Goal: Task Accomplishment & Management: Manage account settings

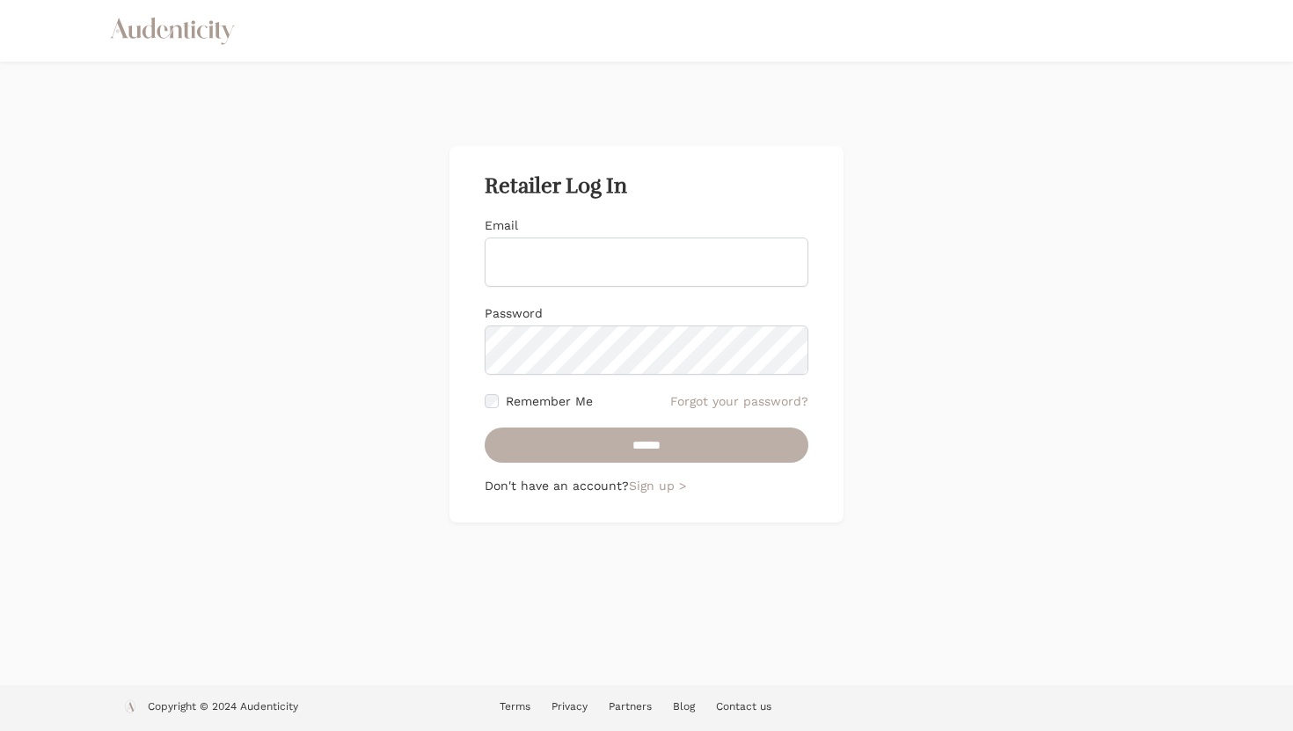
type input "**********"
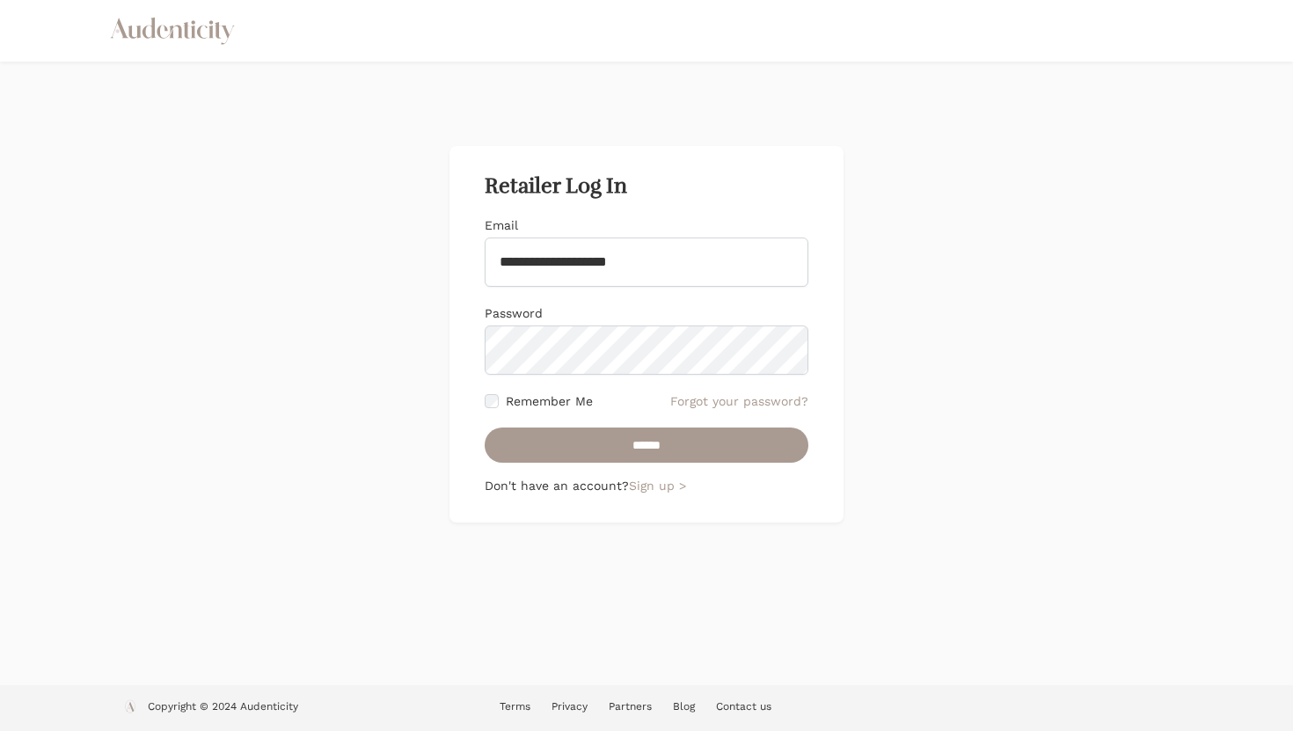
drag, startPoint x: 645, startPoint y: 442, endPoint x: 495, endPoint y: 414, distance: 153.0
click at [495, 414] on form "**********" at bounding box center [646, 339] width 324 height 246
click at [608, 430] on input "******" at bounding box center [646, 444] width 324 height 35
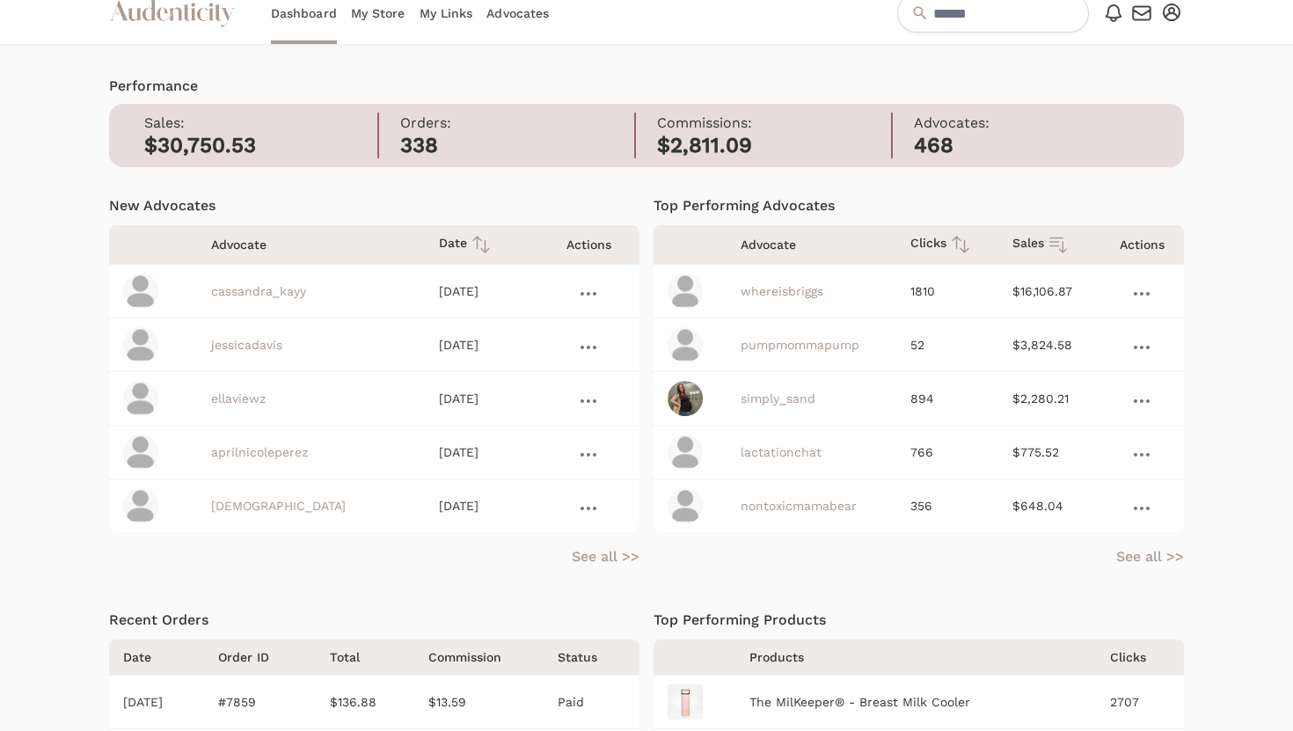
scroll to position [23, 0]
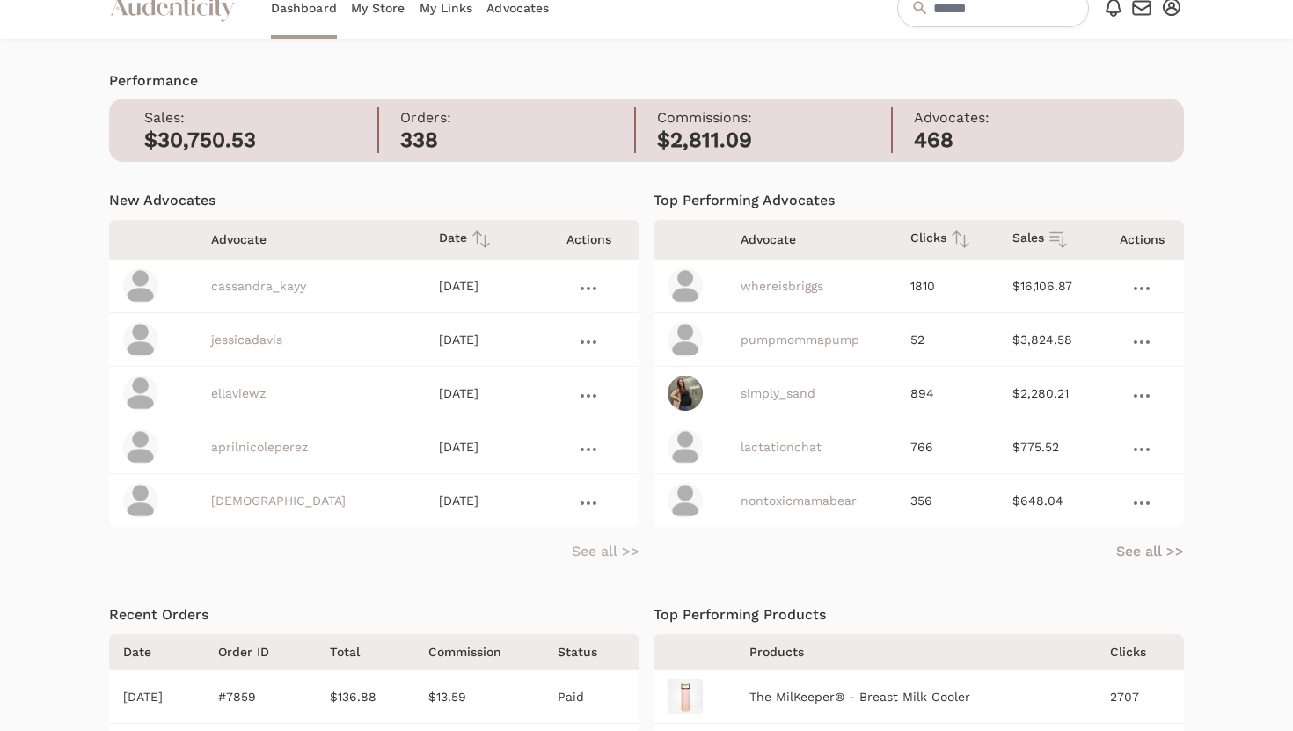
click at [584, 552] on link "See all >>" at bounding box center [606, 551] width 68 height 21
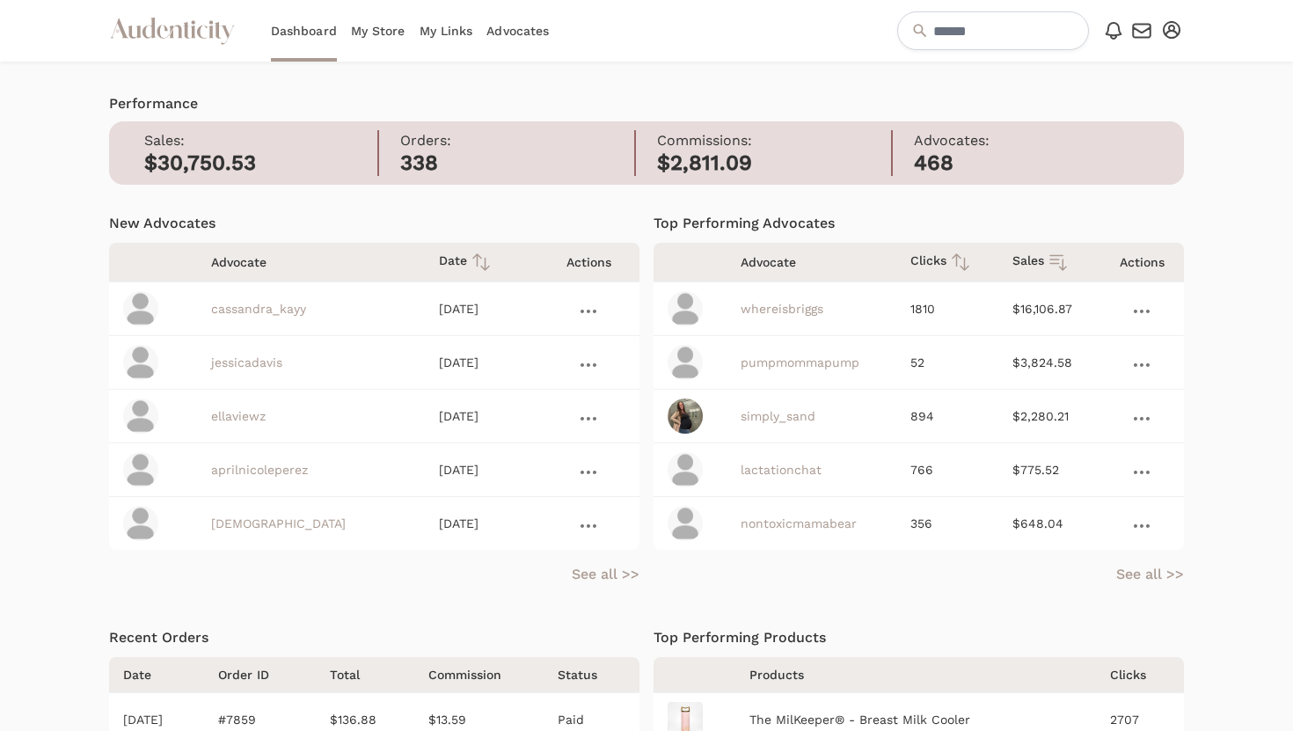
click at [1173, 27] on icon "button" at bounding box center [1171, 30] width 18 height 18
click at [1103, 66] on link "Settings" at bounding box center [1113, 61] width 141 height 32
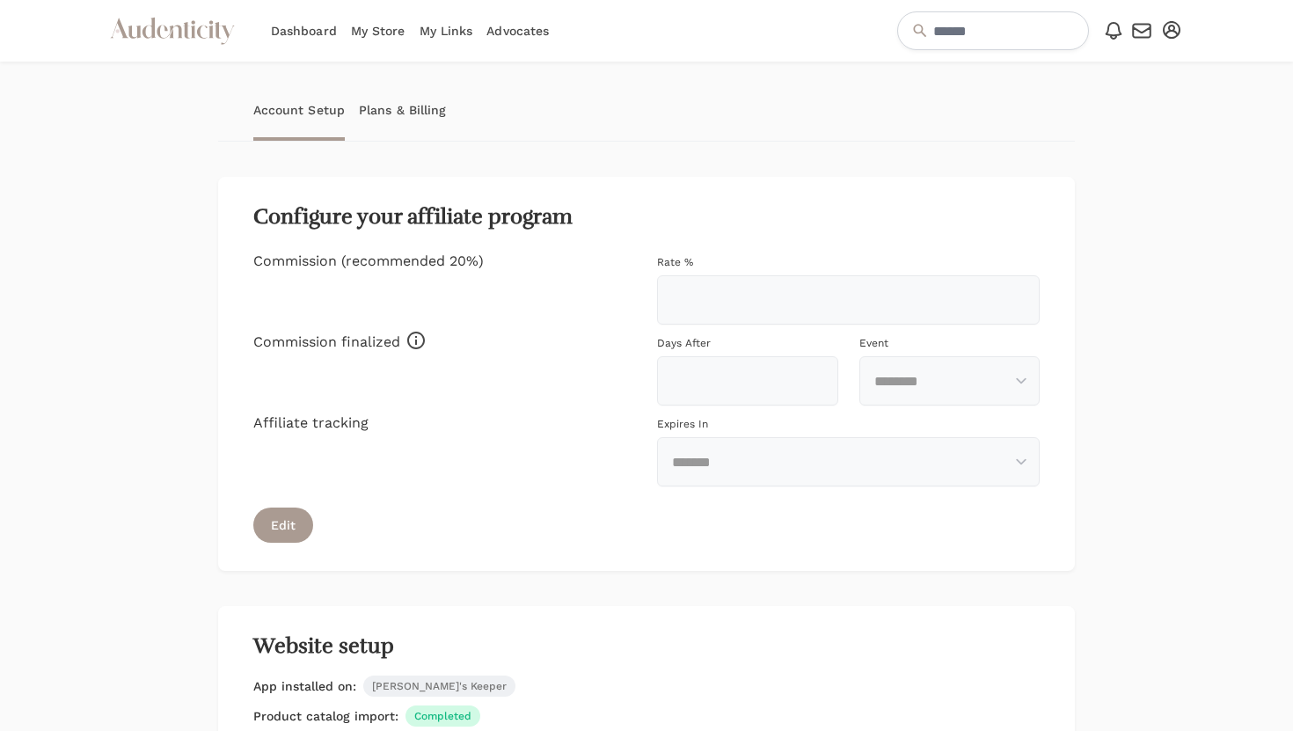
click at [382, 107] on link "Plans & Billing" at bounding box center [403, 110] width 88 height 62
click at [381, 107] on link "Plans & Billing" at bounding box center [403, 110] width 88 height 62
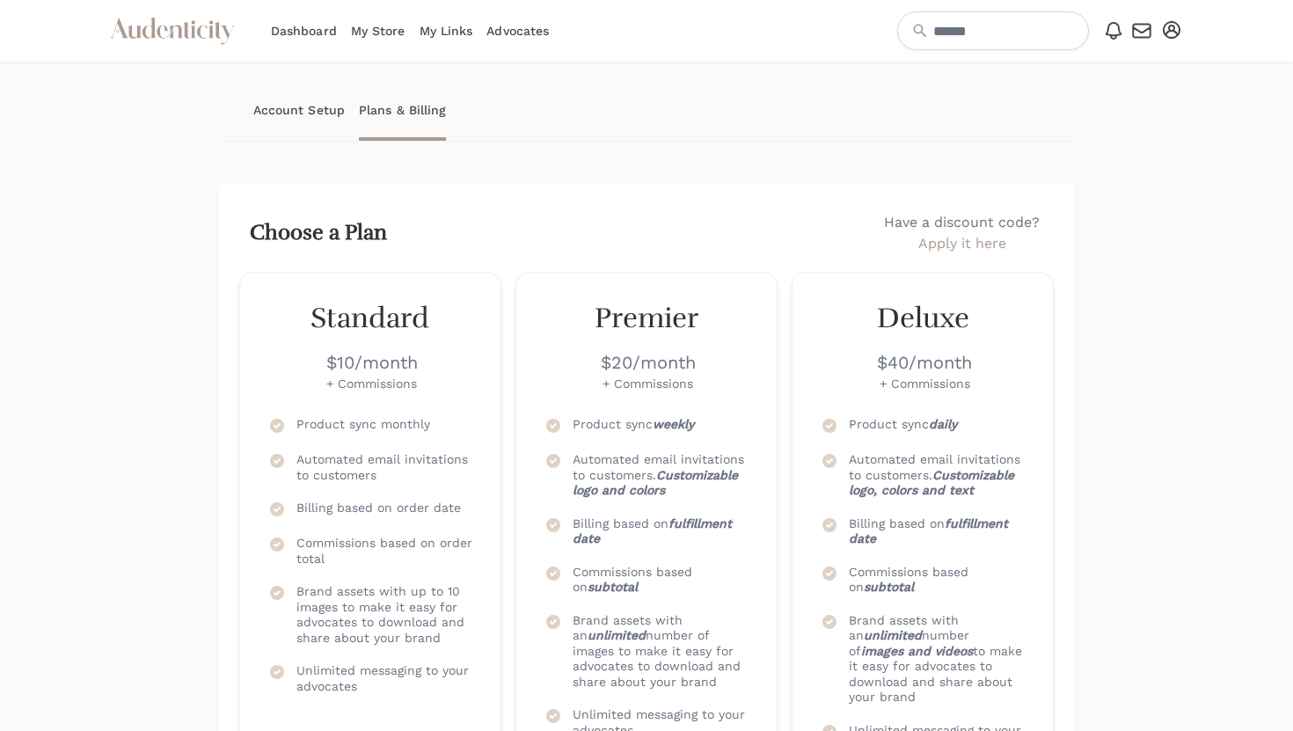
click at [317, 110] on link "Account Setup" at bounding box center [298, 110] width 91 height 62
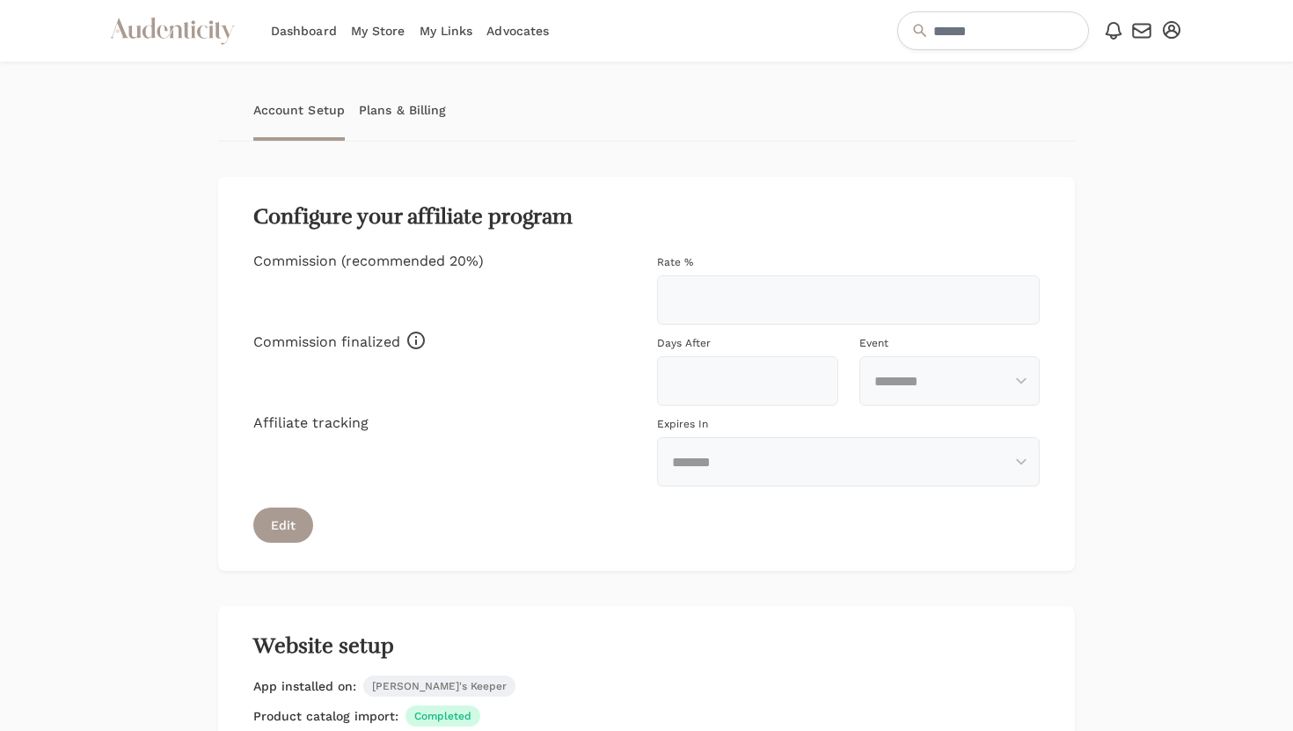
click at [432, 113] on link "Plans & Billing" at bounding box center [403, 110] width 88 height 62
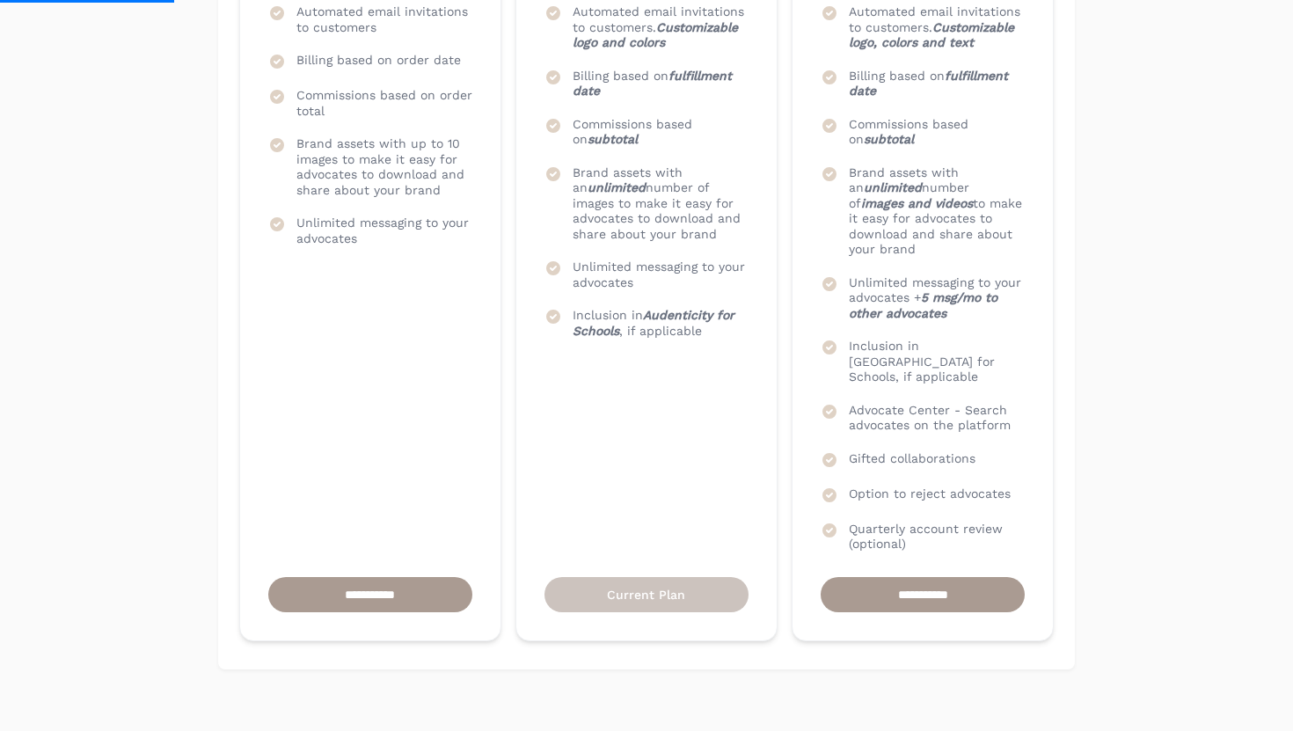
scroll to position [484, 0]
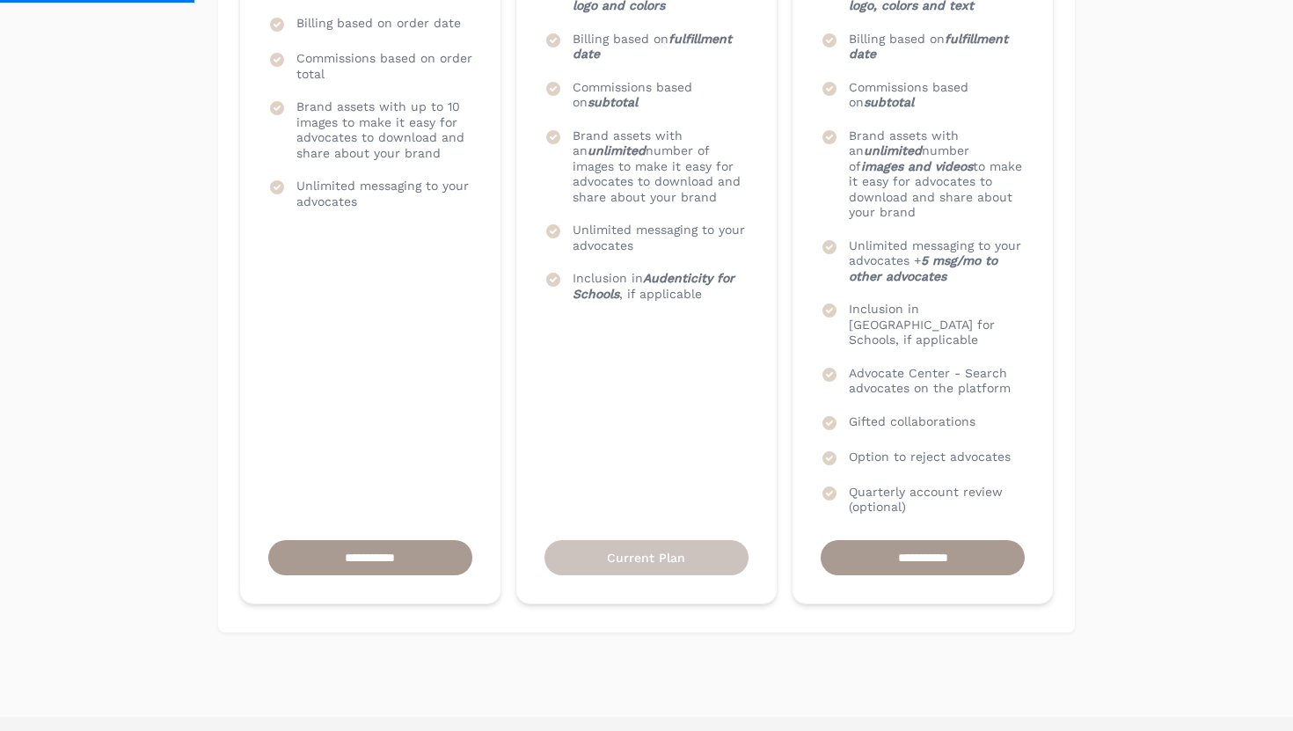
click at [633, 404] on div "Premier $20/month + Commissions Check icon Product sync weekly Check icon Autom…" at bounding box center [646, 195] width 262 height 817
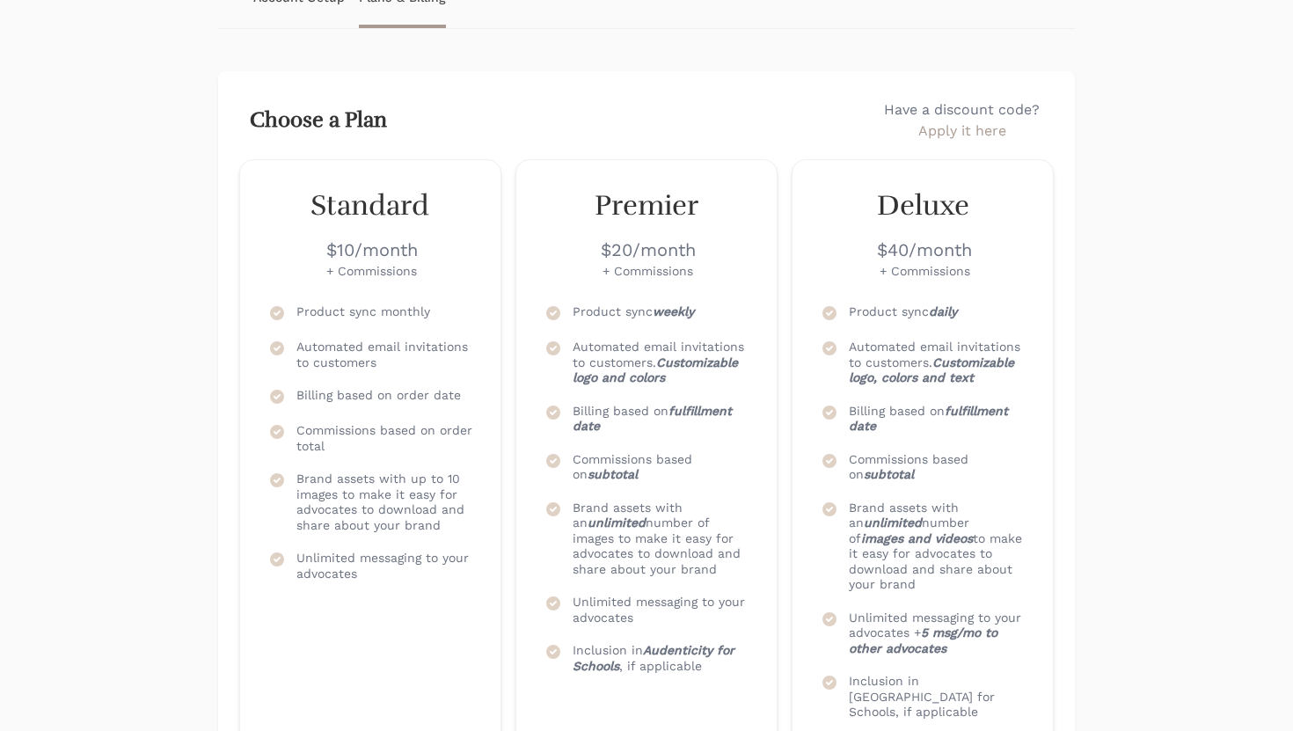
scroll to position [0, 0]
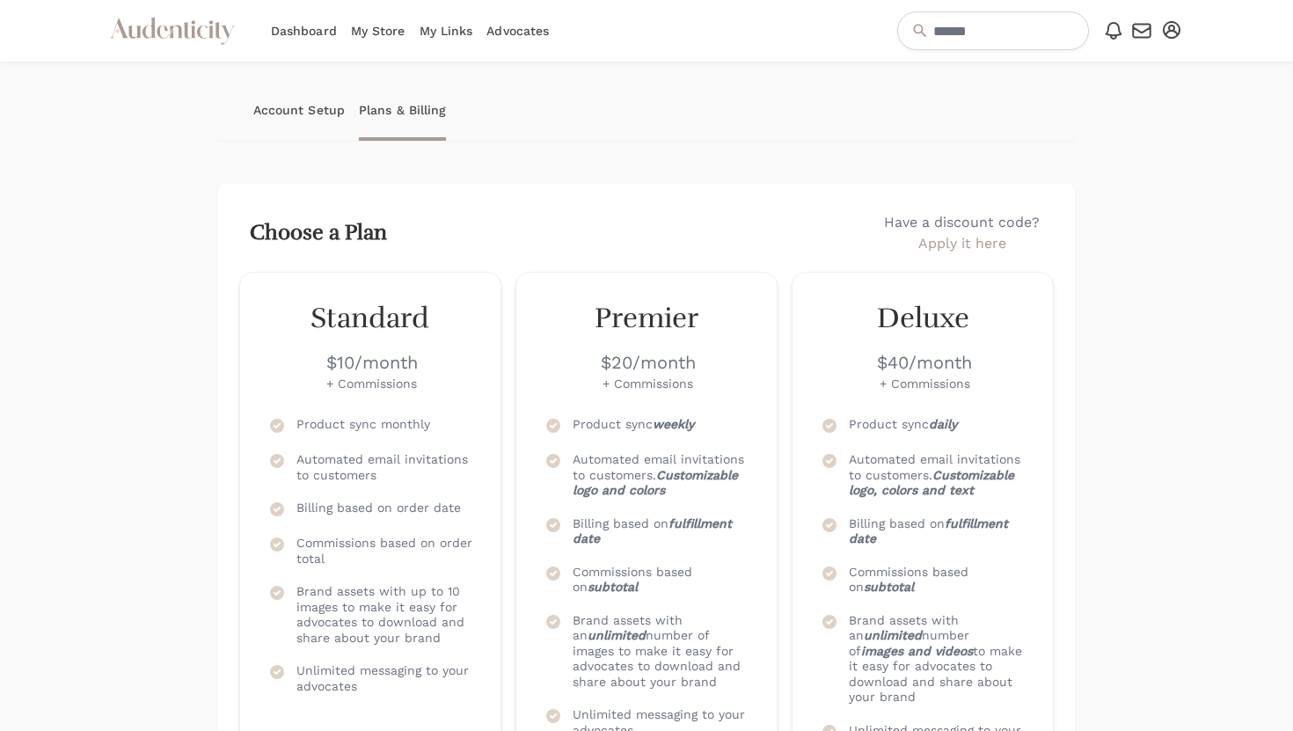
click at [1143, 31] on icon "button" at bounding box center [1141, 31] width 18 height 13
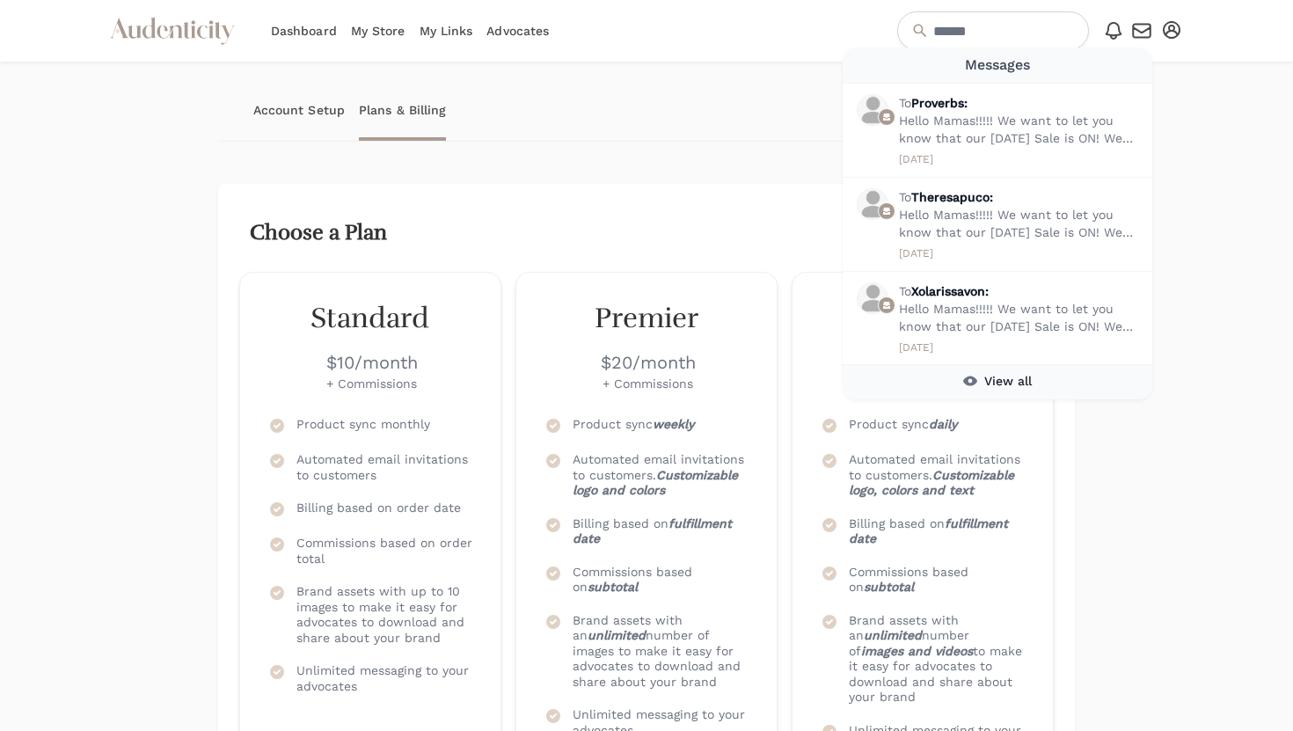
click at [1169, 34] on icon "button" at bounding box center [1171, 30] width 18 height 18
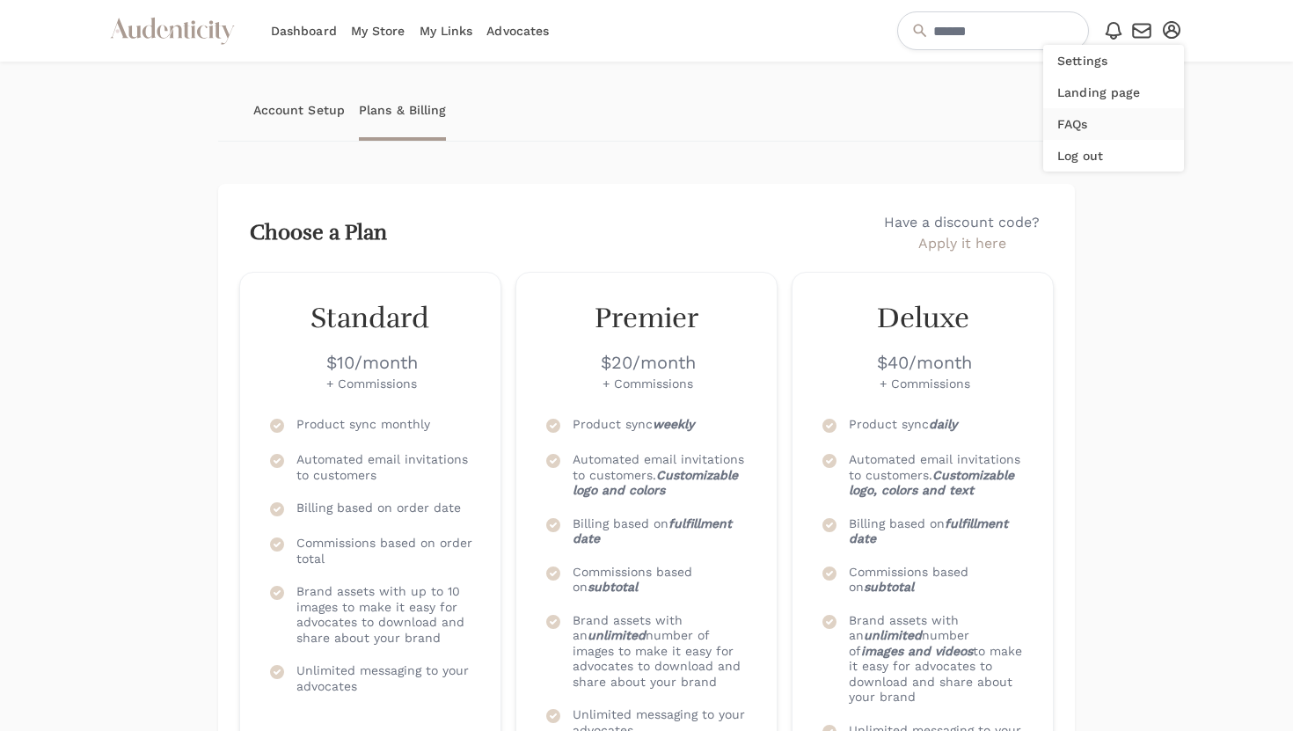
click at [1086, 118] on link "FAQs" at bounding box center [1113, 124] width 141 height 32
click at [1115, 33] on icon at bounding box center [1113, 30] width 21 height 21
click at [1141, 33] on icon "button" at bounding box center [1141, 30] width 21 height 21
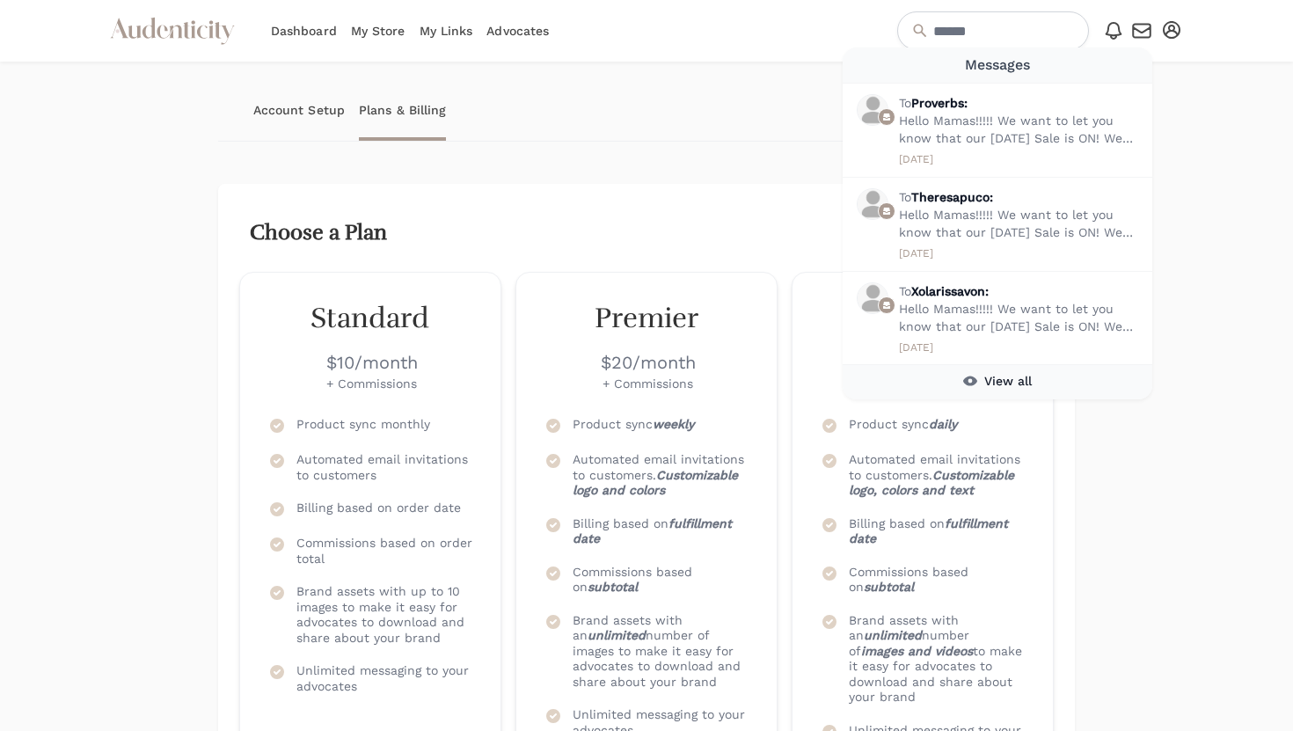
click at [1167, 32] on icon "button" at bounding box center [1171, 30] width 18 height 18
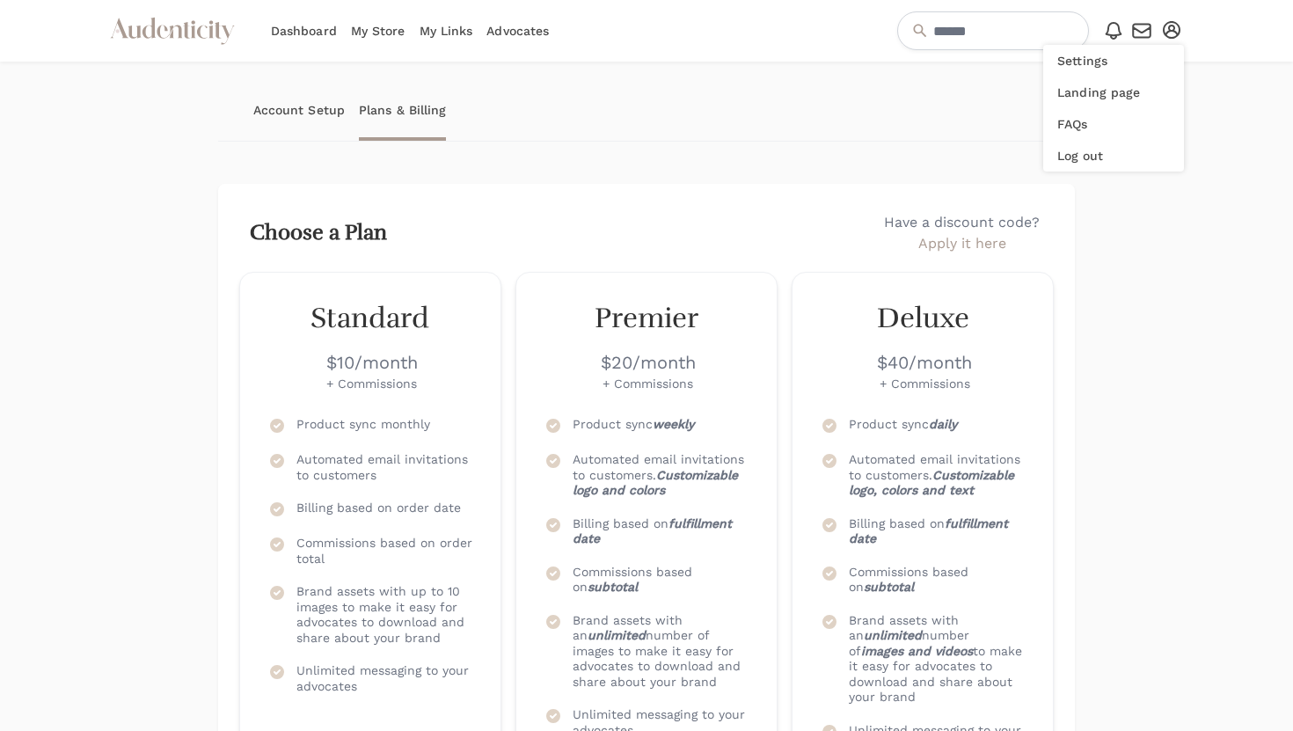
click at [299, 114] on link "Account Setup" at bounding box center [298, 110] width 91 height 62
click at [283, 26] on link "Dashboard" at bounding box center [304, 31] width 66 height 62
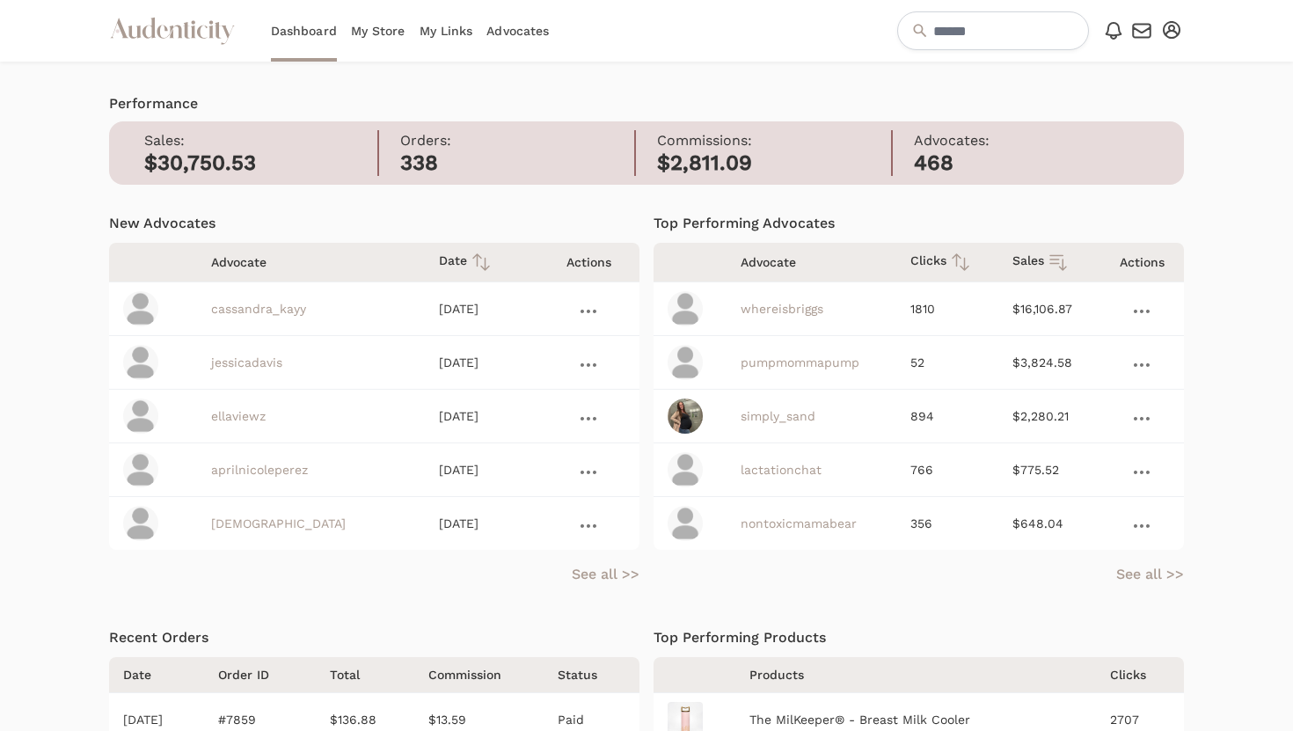
click at [374, 31] on link "My Store" at bounding box center [378, 31] width 55 height 62
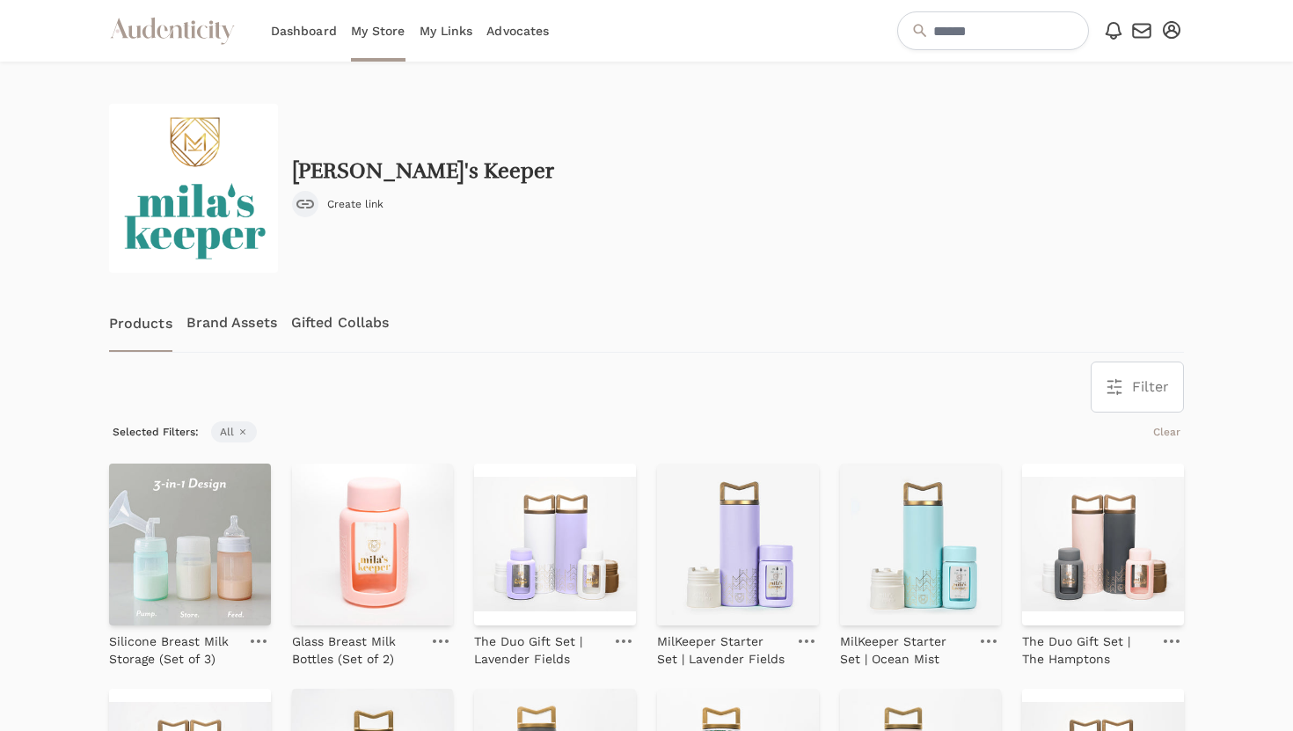
click at [289, 35] on link "Dashboard" at bounding box center [304, 31] width 66 height 62
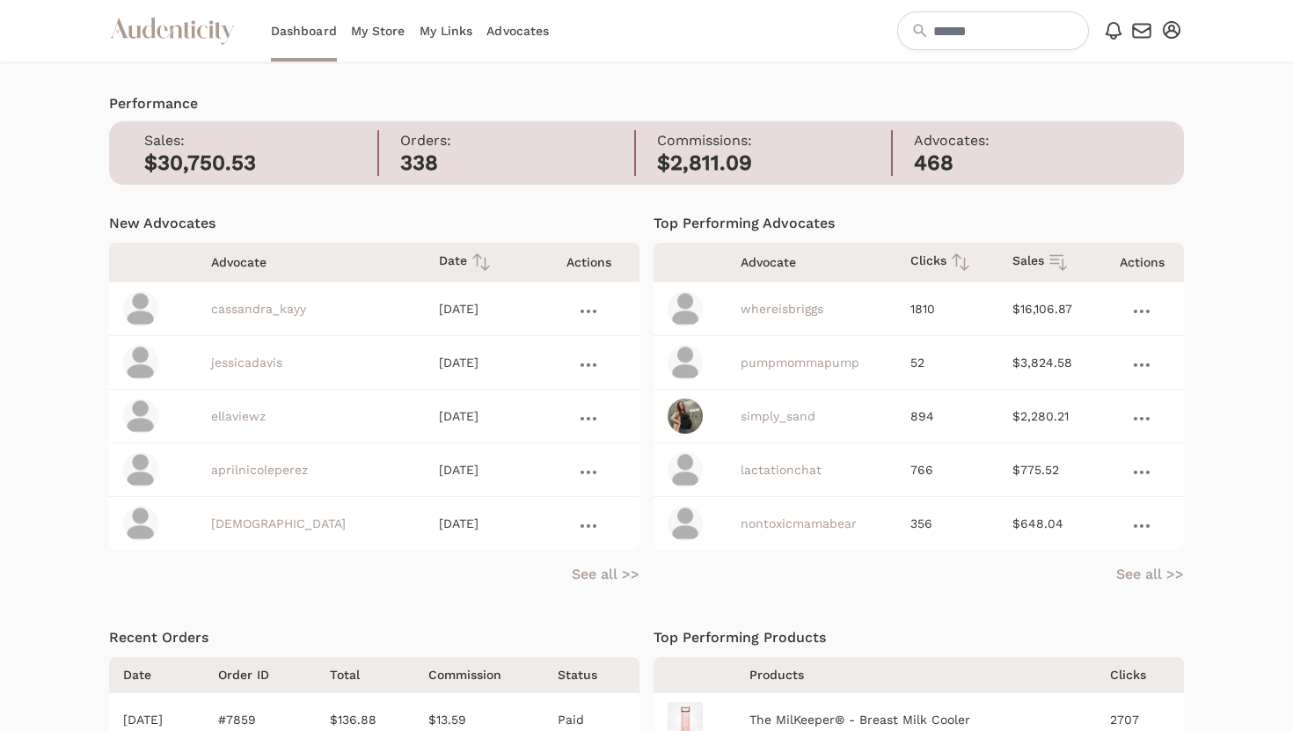
click at [447, 37] on link "My Links" at bounding box center [446, 31] width 54 height 62
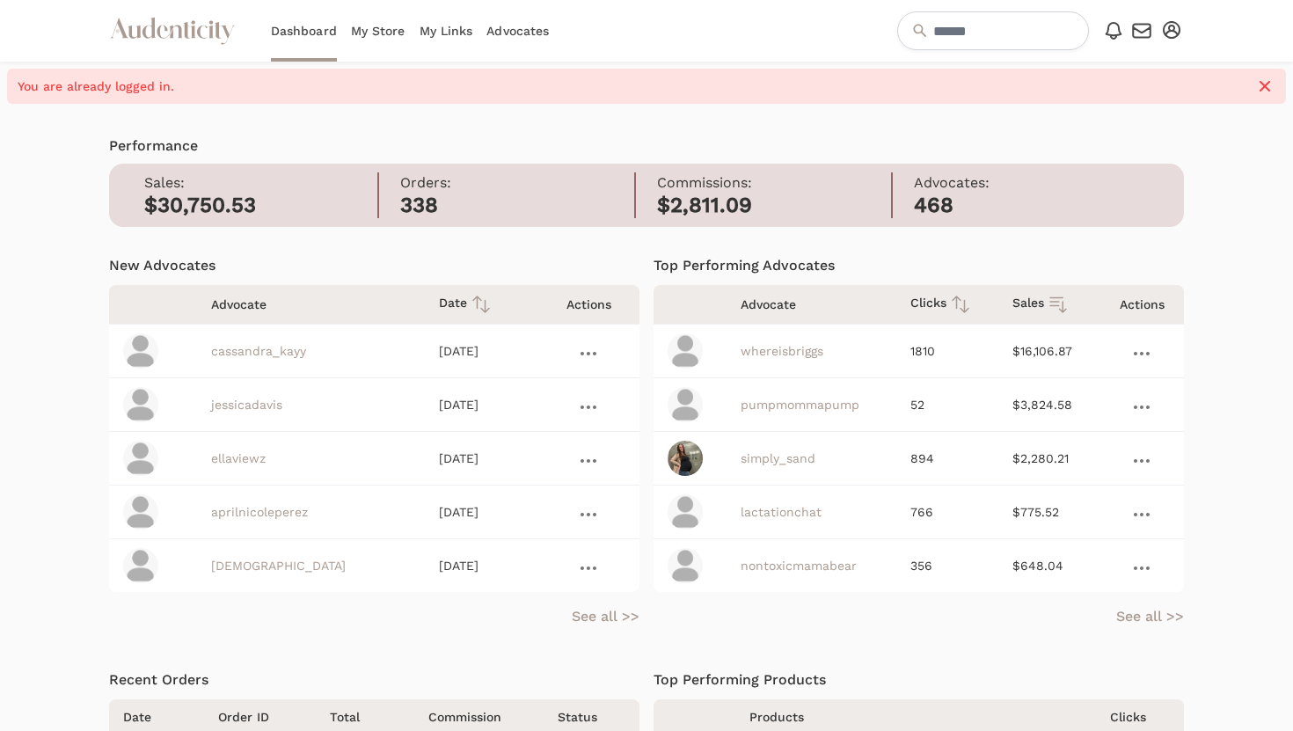
click at [1139, 31] on icon "button" at bounding box center [1141, 31] width 18 height 13
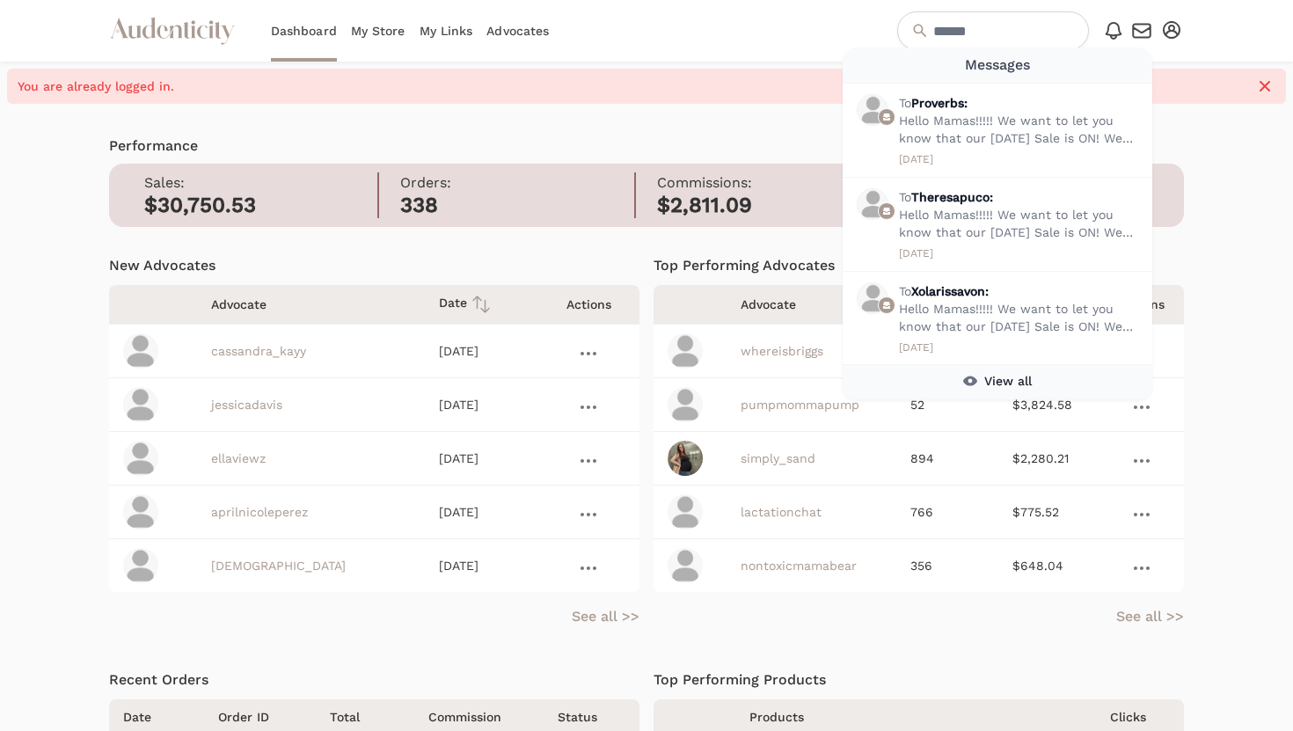
click at [1178, 32] on icon "button" at bounding box center [1171, 30] width 18 height 18
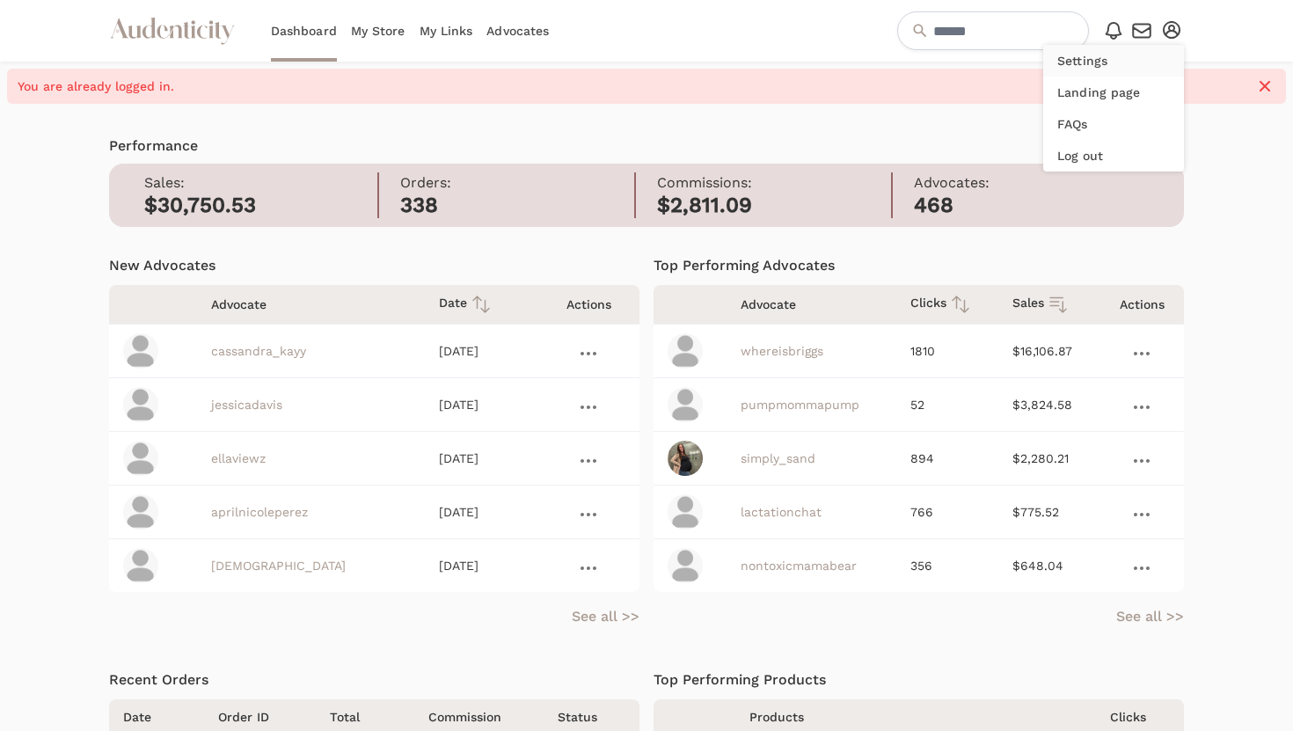
click at [1081, 68] on link "Settings" at bounding box center [1113, 61] width 141 height 32
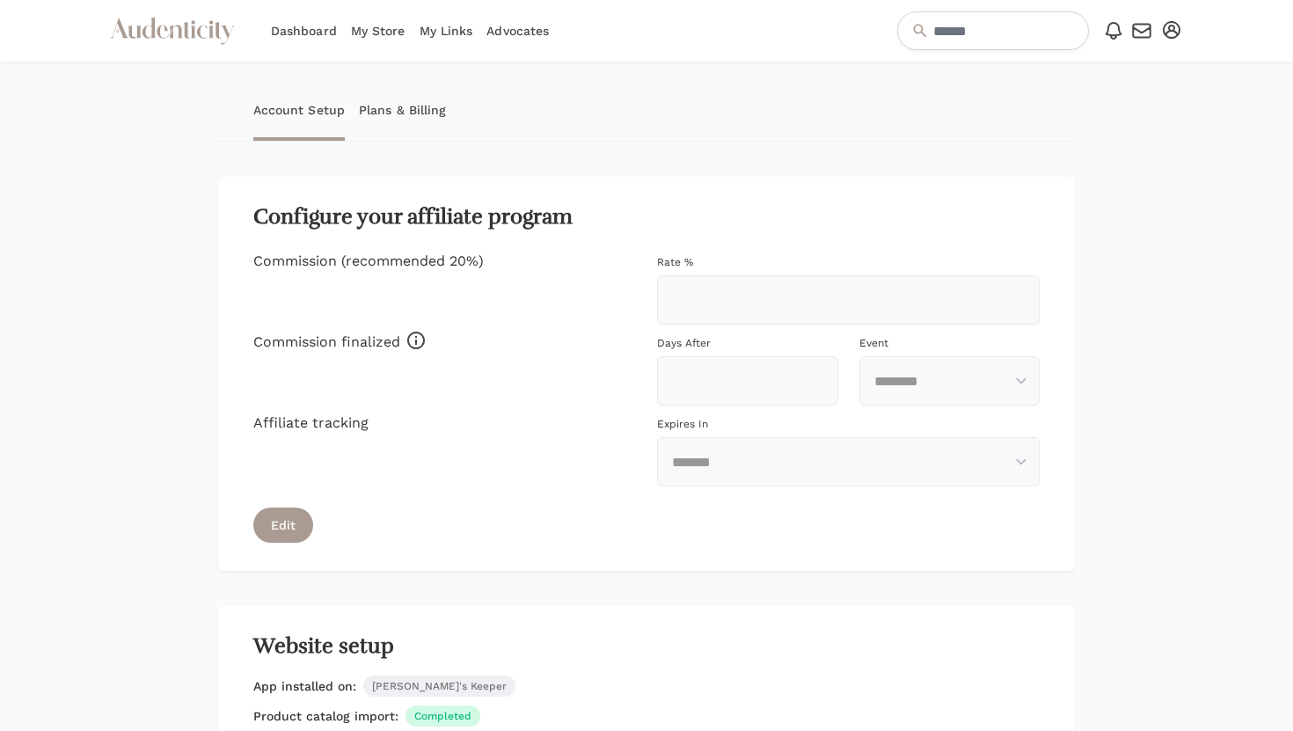
click at [398, 103] on link "Plans & Billing" at bounding box center [403, 110] width 88 height 62
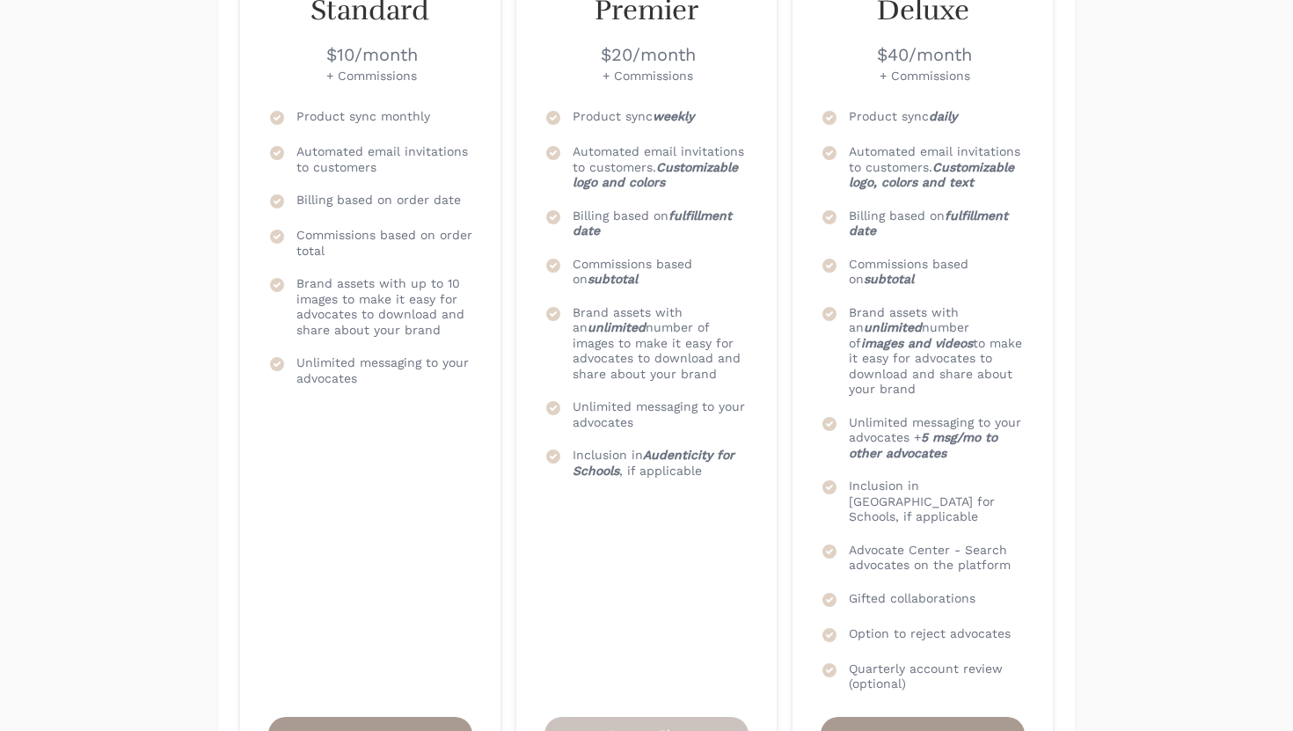
scroll to position [484, 0]
